Goal: Transaction & Acquisition: Purchase product/service

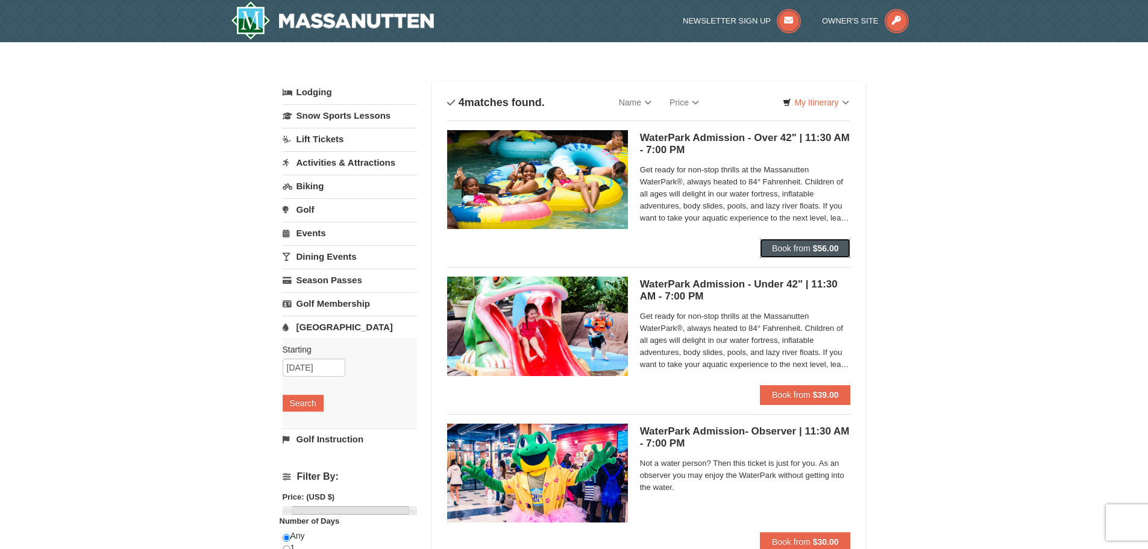
click at [825, 247] on strong "$56.00" at bounding box center [826, 248] width 26 height 10
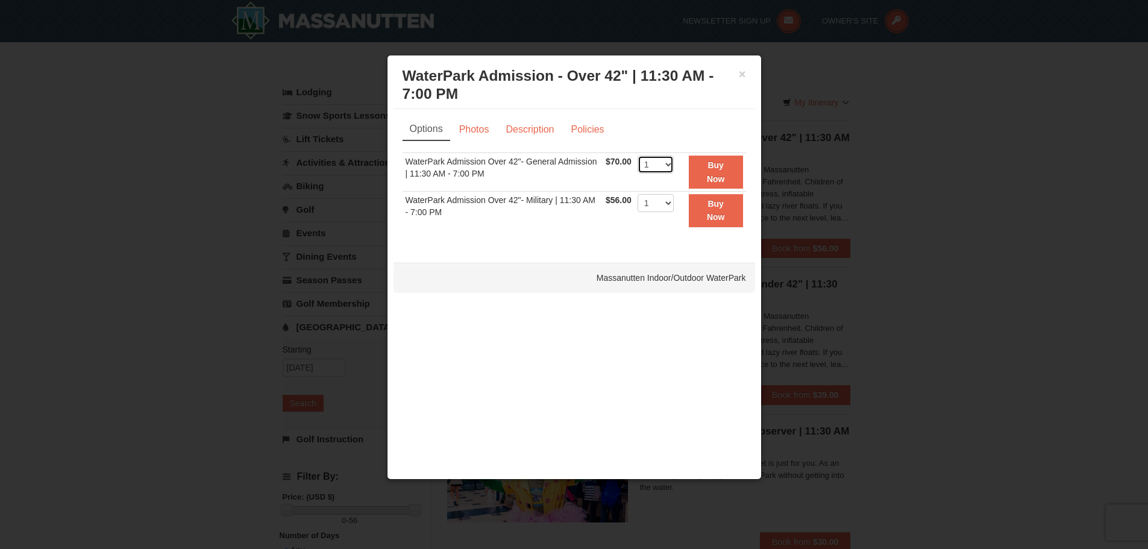
click at [667, 164] on select "1 2 3 4 5 6 7 8 9 10 11 12 13 14 15 16 17 18 19 20 21 22" at bounding box center [656, 165] width 36 height 18
select select "4"
click at [638, 156] on select "1 2 3 4 5 6 7 8 9 10 11 12 13 14 15 16 17 18 19 20 21 22" at bounding box center [656, 165] width 36 height 18
click at [710, 171] on button "Buy Now" at bounding box center [716, 172] width 54 height 33
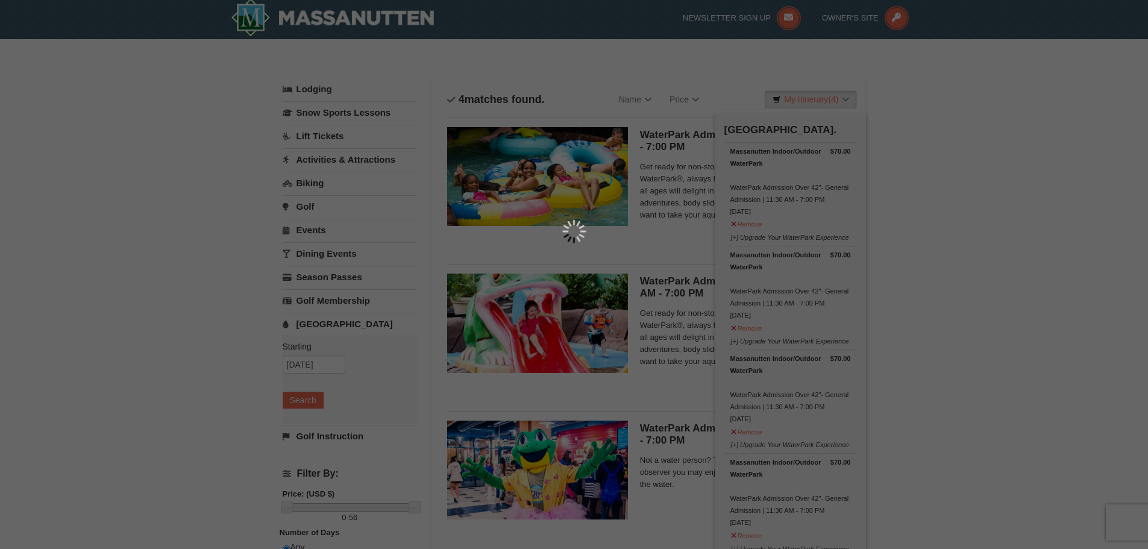
scroll to position [4, 0]
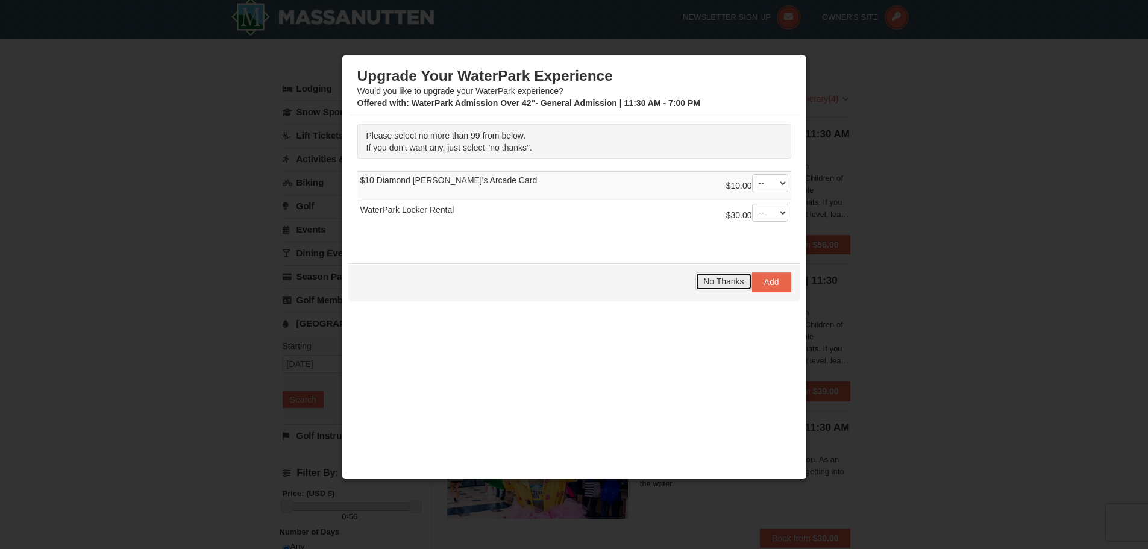
click at [712, 277] on span "No Thanks" at bounding box center [723, 282] width 40 height 10
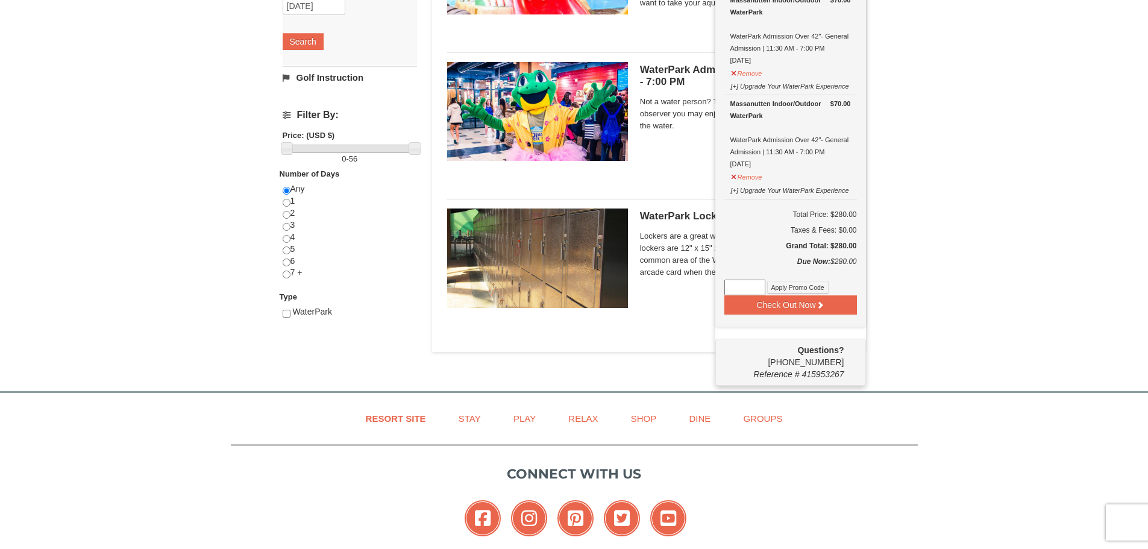
scroll to position [426, 0]
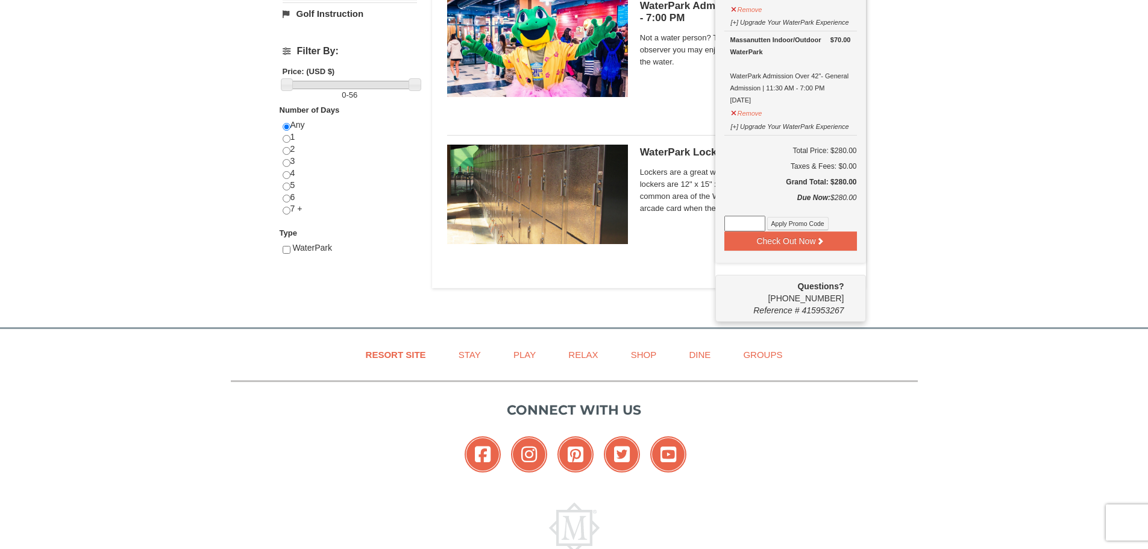
click at [751, 225] on input at bounding box center [744, 224] width 41 height 16
click at [791, 224] on button "Apply Promo Code" at bounding box center [797, 223] width 61 height 13
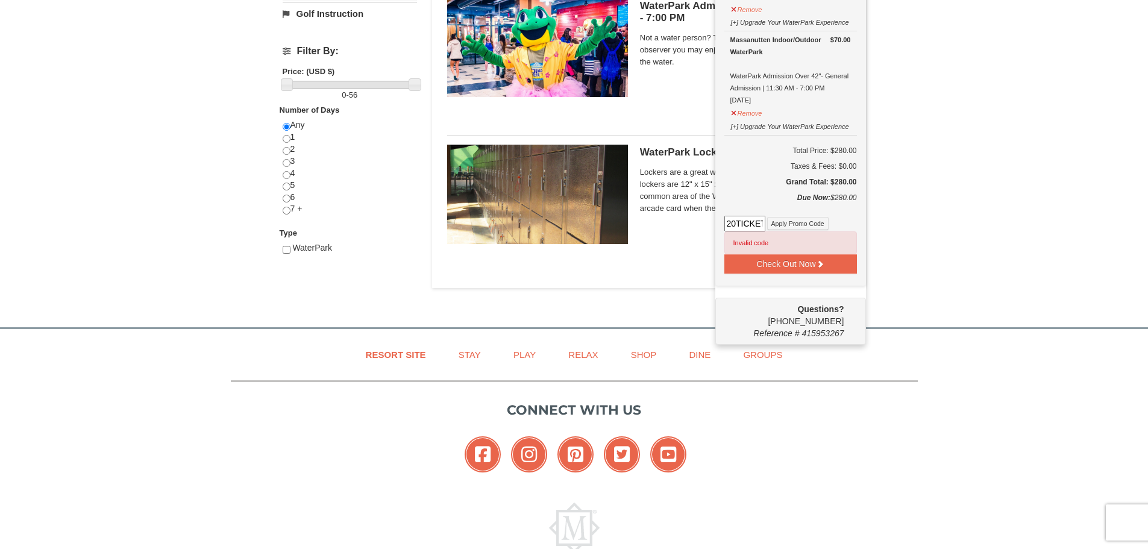
drag, startPoint x: 740, startPoint y: 225, endPoint x: 727, endPoint y: 224, distance: 12.7
click at [738, 225] on input "20TICKET" at bounding box center [744, 224] width 41 height 16
click at [727, 223] on input "20TICKET" at bounding box center [744, 224] width 41 height 16
click at [814, 227] on button "Apply Promo Code" at bounding box center [797, 223] width 61 height 13
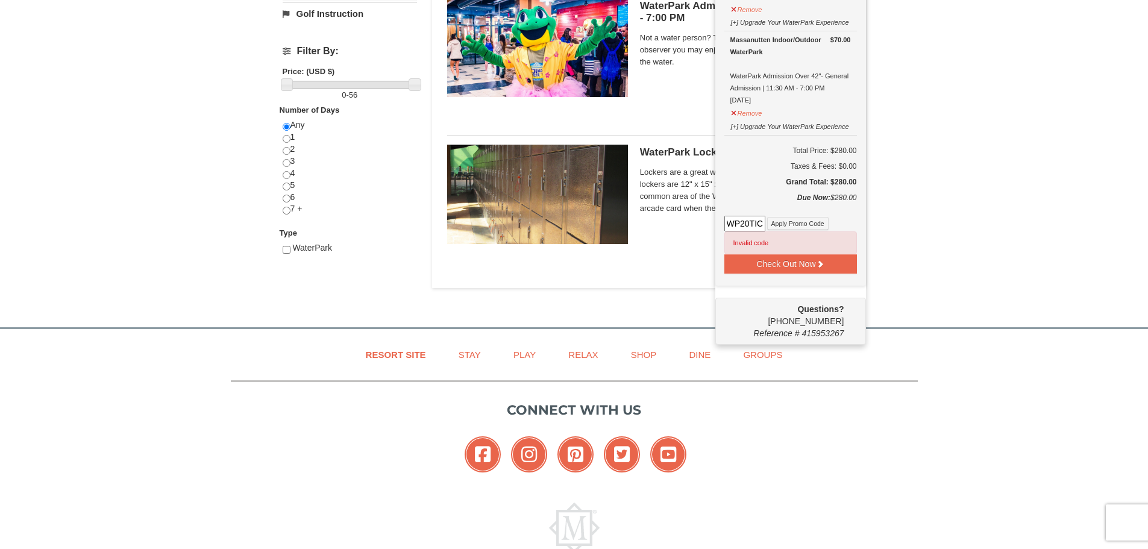
scroll to position [0, 17]
drag, startPoint x: 728, startPoint y: 224, endPoint x: 1088, endPoint y: 214, distance: 360.0
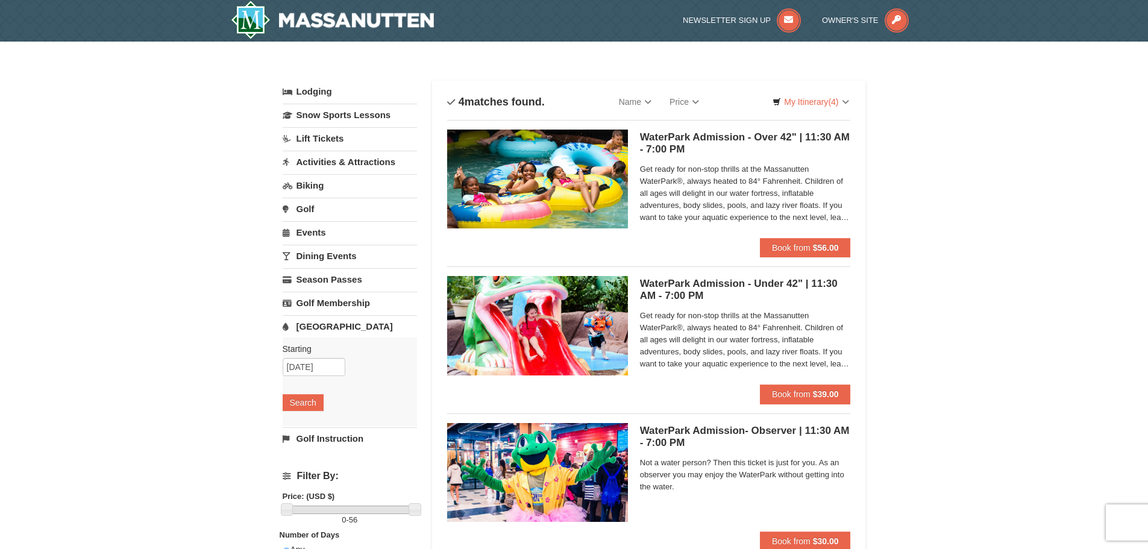
scroll to position [0, 0]
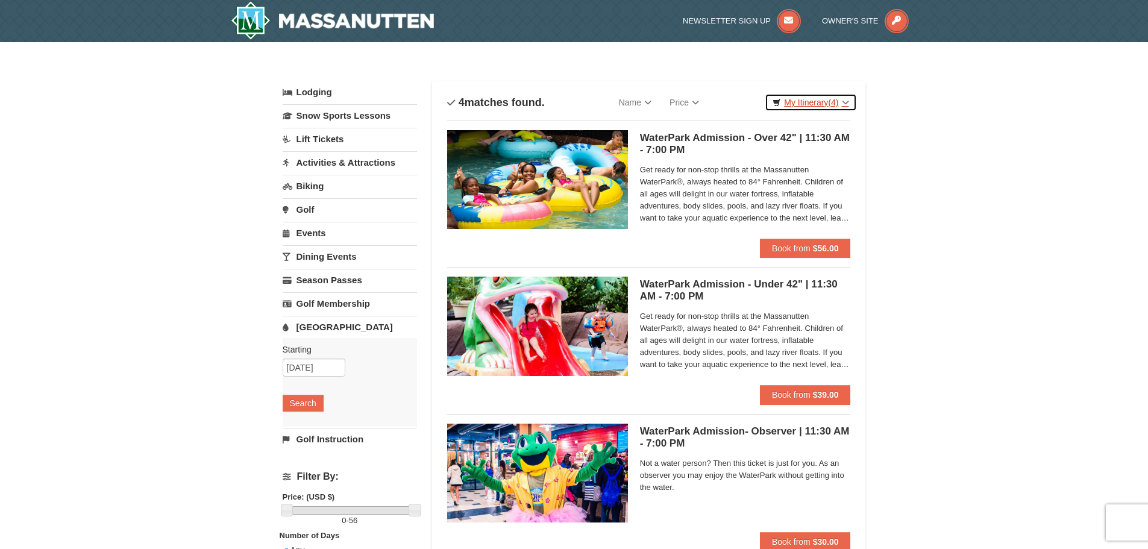
click at [816, 101] on link "My Itinerary (4)" at bounding box center [811, 102] width 92 height 18
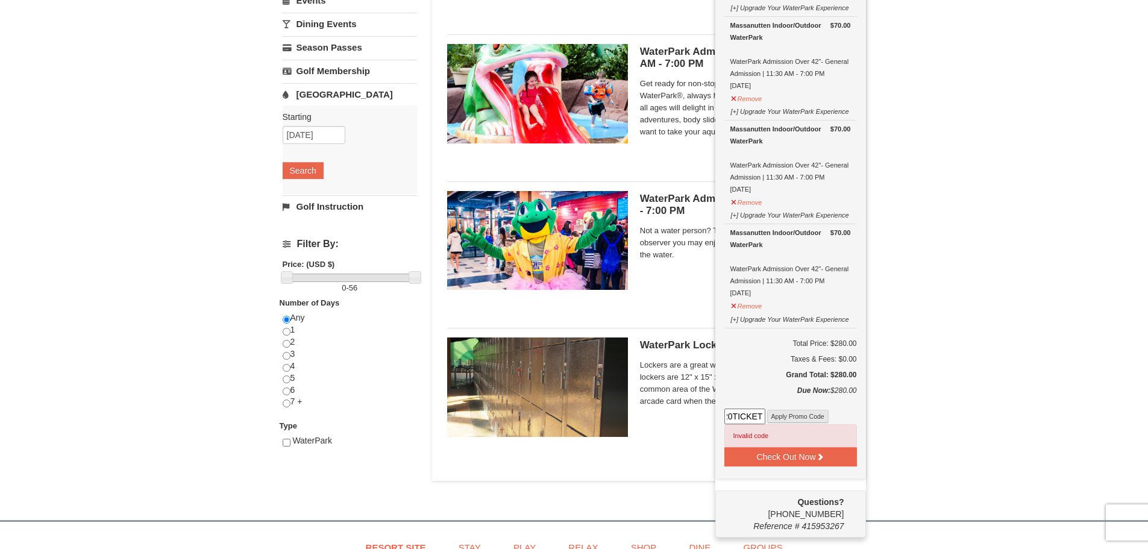
scroll to position [241, 0]
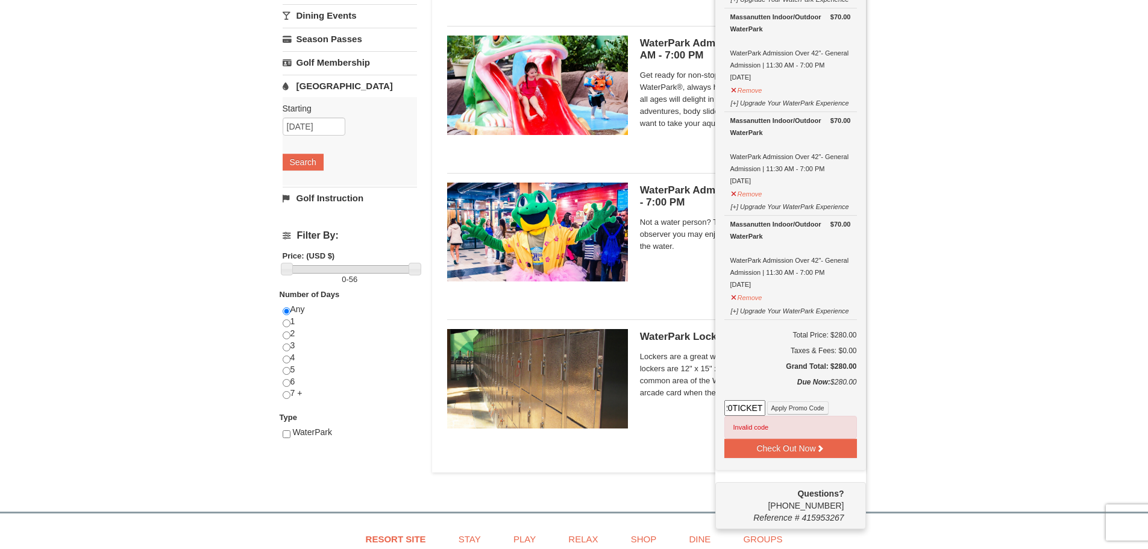
click at [754, 407] on input "WP20TICKET" at bounding box center [744, 408] width 41 height 16
drag, startPoint x: 753, startPoint y: 410, endPoint x: 671, endPoint y: 385, distance: 86.2
click at [672, 390] on div "Categories List Filter My Itinerary (4) Check Out Now [GEOGRAPHIC_DATA]. $70.00…" at bounding box center [574, 150] width 583 height 644
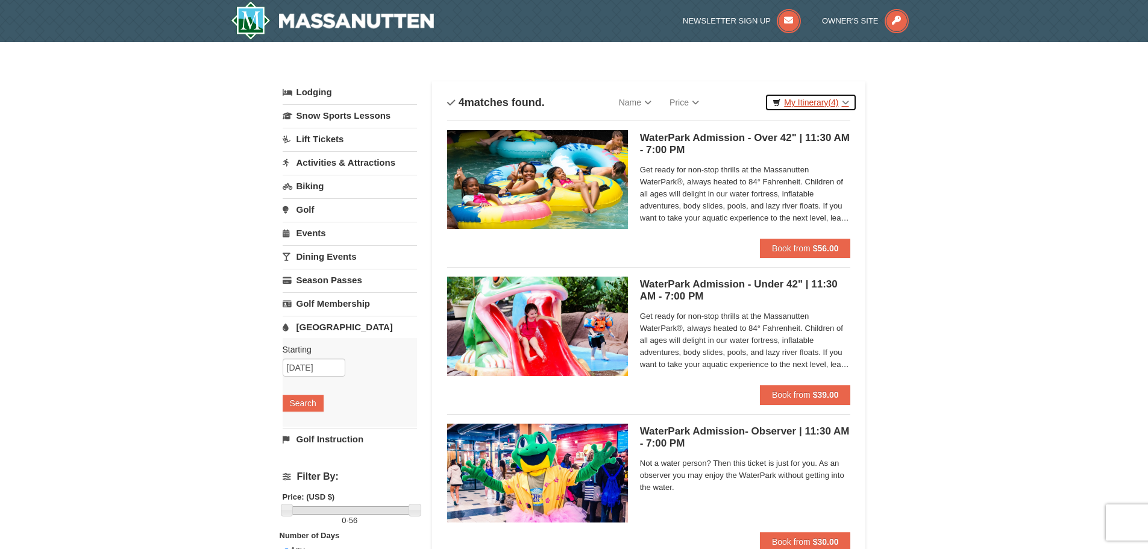
click at [805, 98] on link "My Itinerary (4)" at bounding box center [811, 102] width 92 height 18
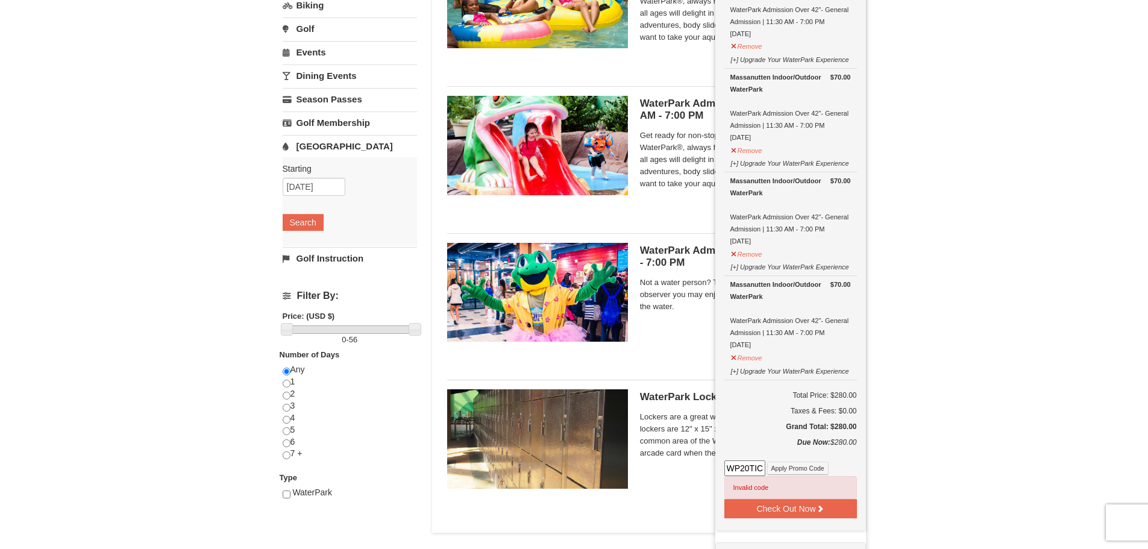
scroll to position [241, 0]
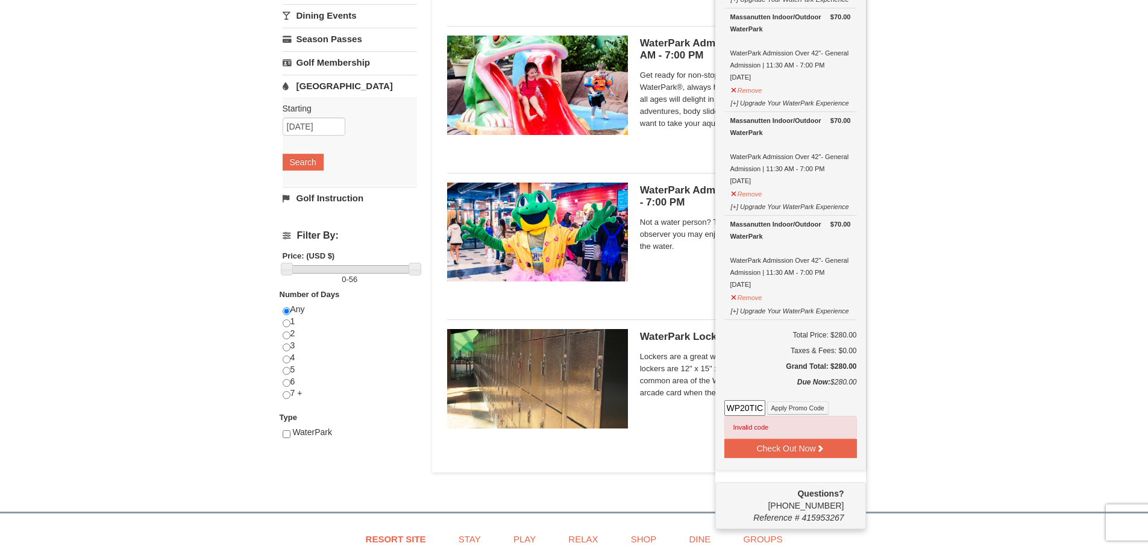
click at [756, 411] on input "WP20TICKET" at bounding box center [744, 408] width 41 height 16
type input "WPTICKET20"
click at [777, 407] on button "Apply Promo Code" at bounding box center [797, 407] width 61 height 13
drag, startPoint x: 727, startPoint y: 412, endPoint x: 988, endPoint y: 394, distance: 261.6
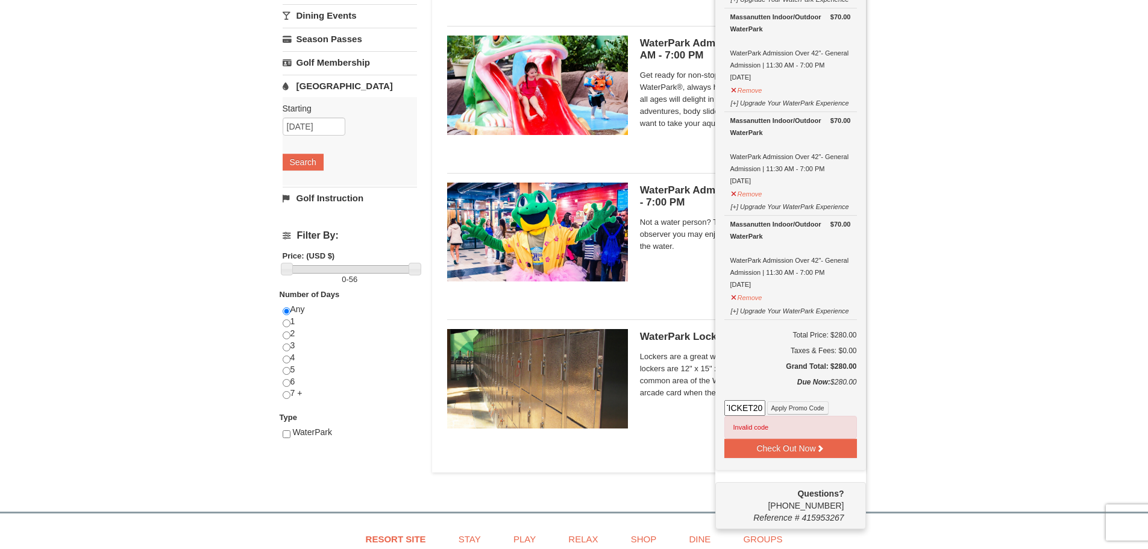
click at [970, 404] on div "× Categories List Filter My Itinerary (4) Check Out Now [GEOGRAPHIC_DATA]. $70.…" at bounding box center [574, 150] width 1148 height 699
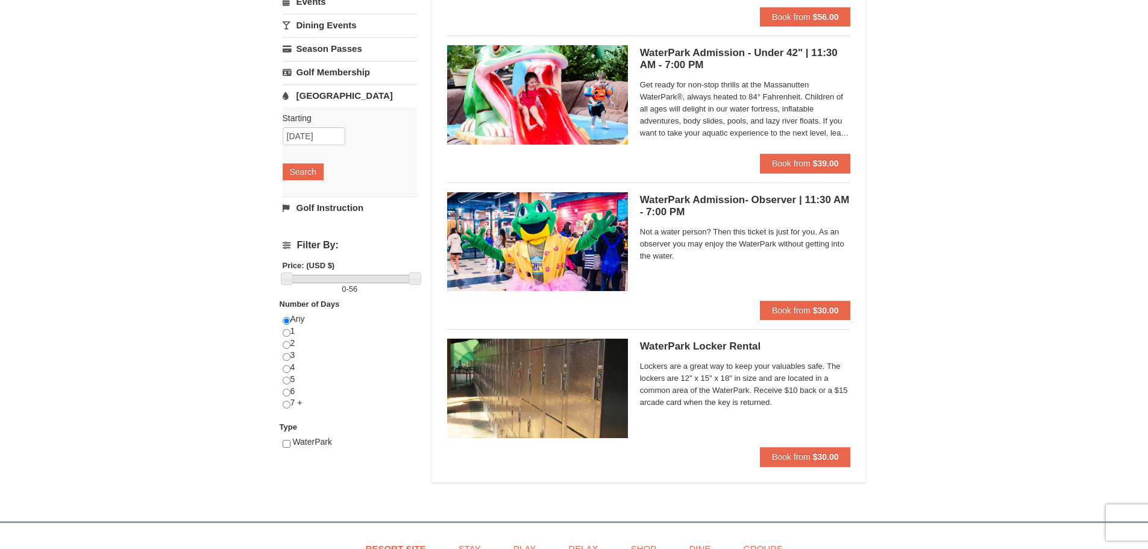
scroll to position [0, 0]
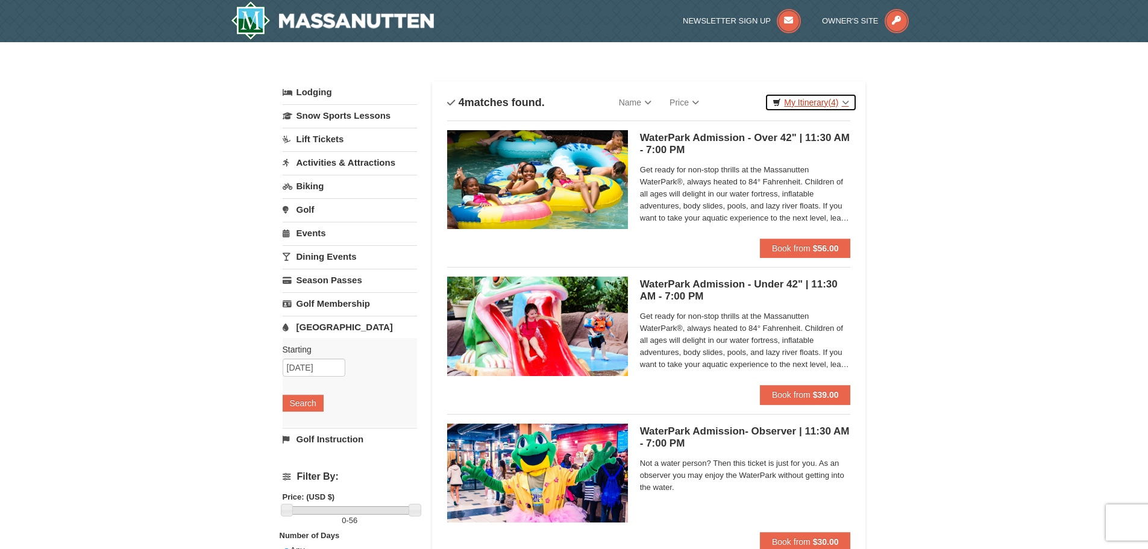
click at [806, 101] on link "My Itinerary (4)" at bounding box center [811, 102] width 92 height 18
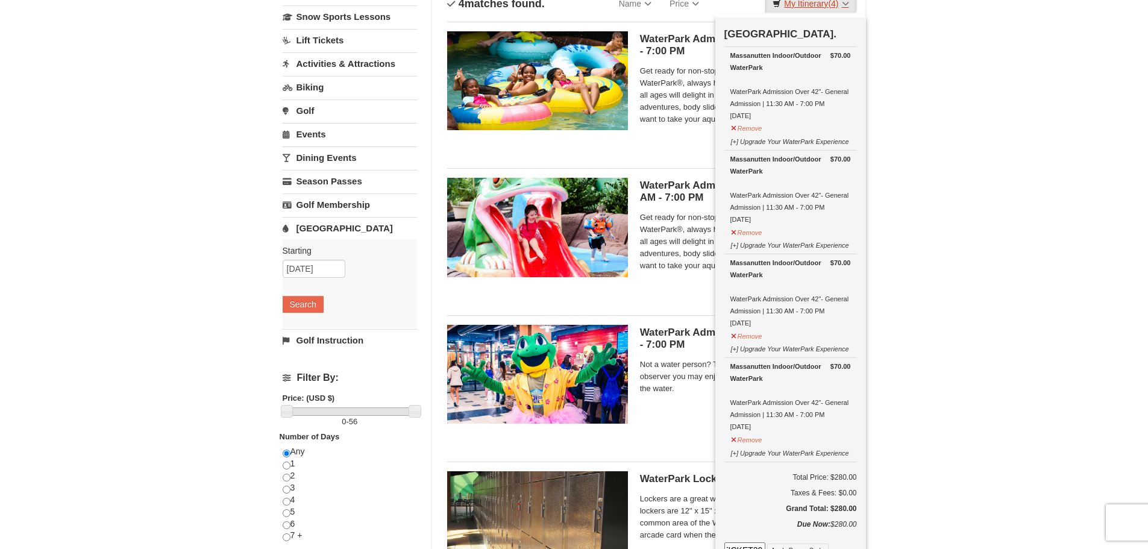
scroll to position [121, 0]
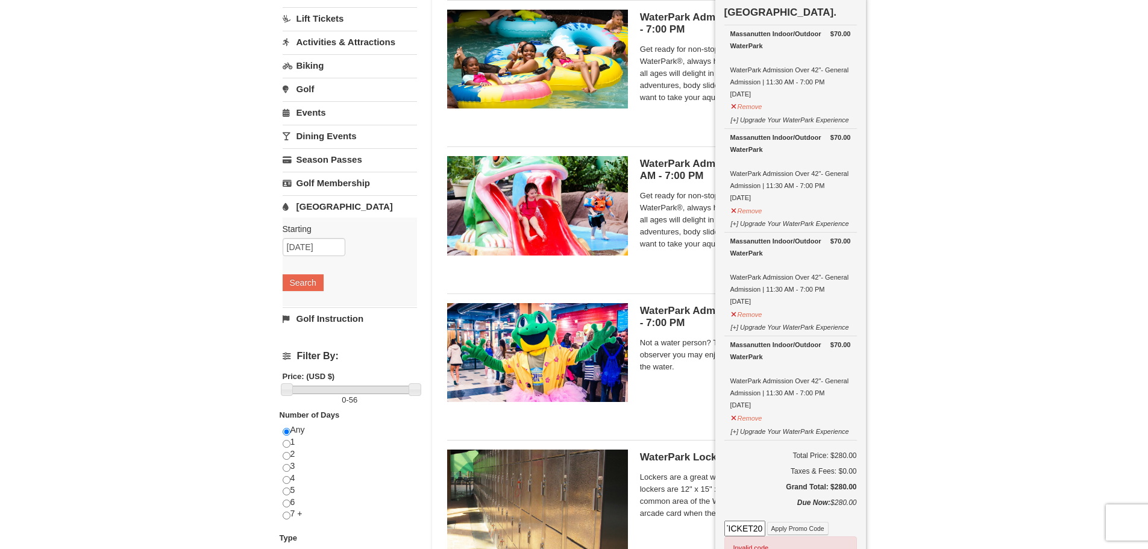
click at [752, 536] on input "WPTICKET20" at bounding box center [744, 529] width 41 height 16
click at [754, 533] on input "WPTICKET20" at bounding box center [744, 529] width 41 height 16
drag, startPoint x: 755, startPoint y: 529, endPoint x: 579, endPoint y: 497, distance: 179.0
click at [579, 500] on div "Categories List Filter My Itinerary (4) Check Out Now [GEOGRAPHIC_DATA]. $70.00…" at bounding box center [574, 271] width 583 height 644
